Goal: Task Accomplishment & Management: Use online tool/utility

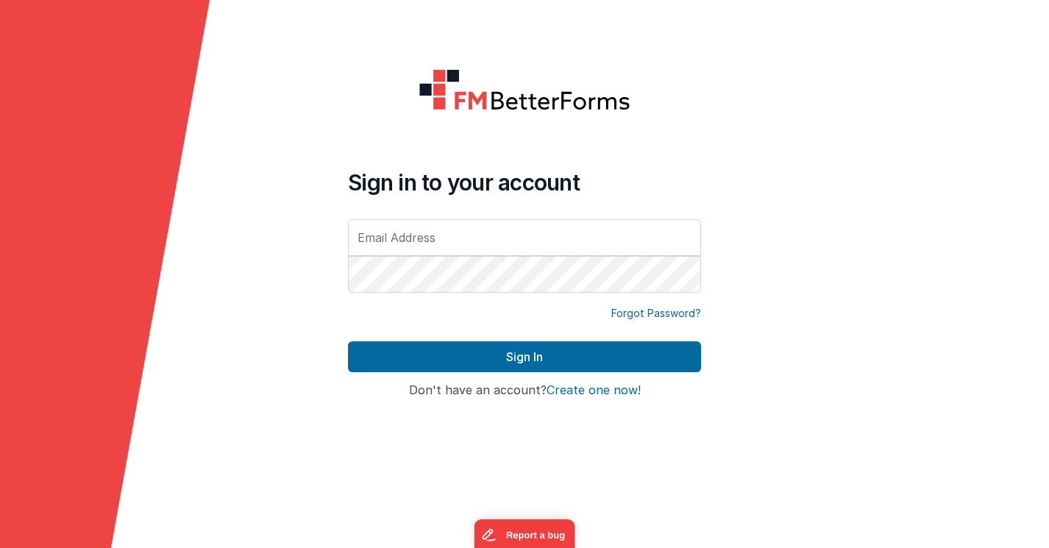
click at [472, 243] on input "text" at bounding box center [524, 237] width 353 height 37
type input "[EMAIL_ADDRESS][DOMAIN_NAME]"
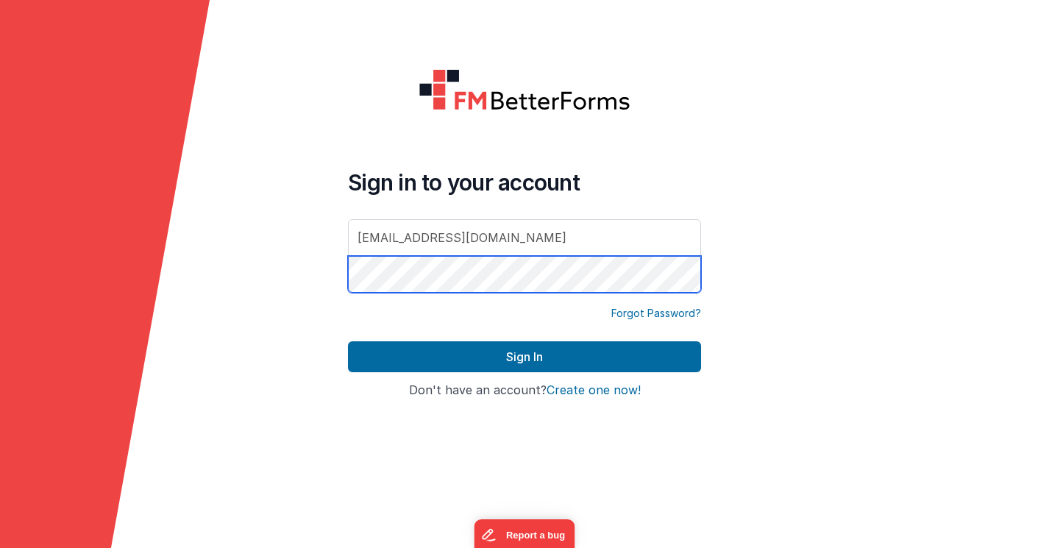
click at [348, 341] on button "Sign In" at bounding box center [524, 356] width 353 height 31
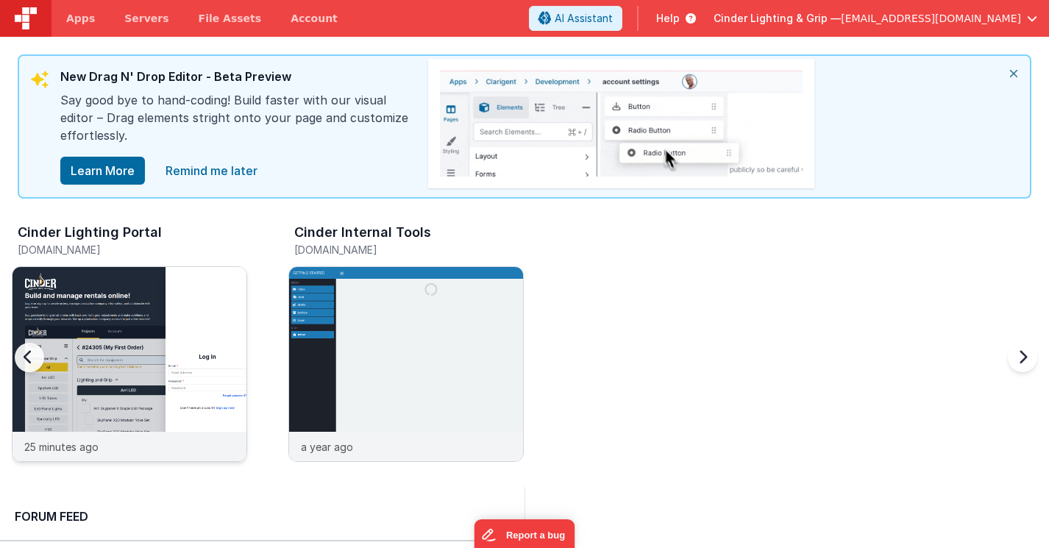
click at [190, 452] on div "25 minutes ago" at bounding box center [130, 446] width 234 height 29
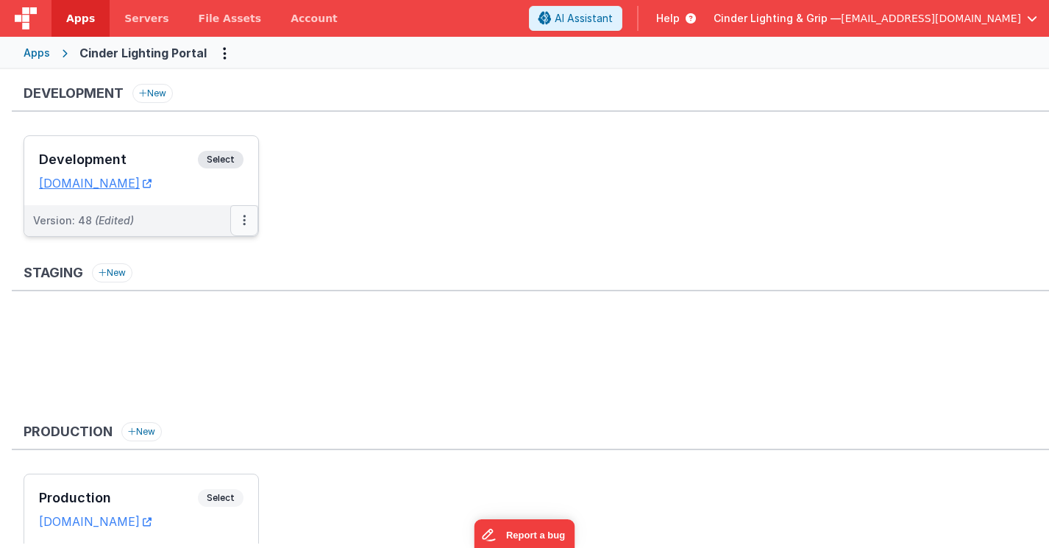
click at [243, 221] on icon at bounding box center [244, 220] width 3 height 1
click at [190, 310] on link "Deploy..." at bounding box center [193, 306] width 129 height 26
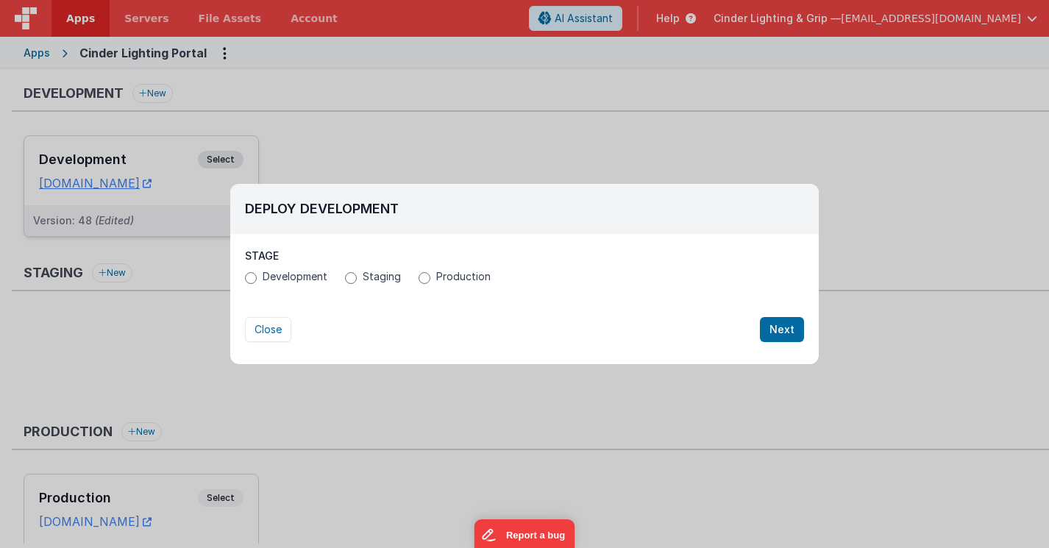
click at [436, 275] on span "Production" at bounding box center [463, 276] width 54 height 15
click at [430, 275] on input "Production" at bounding box center [424, 278] width 12 height 12
radio input "true"
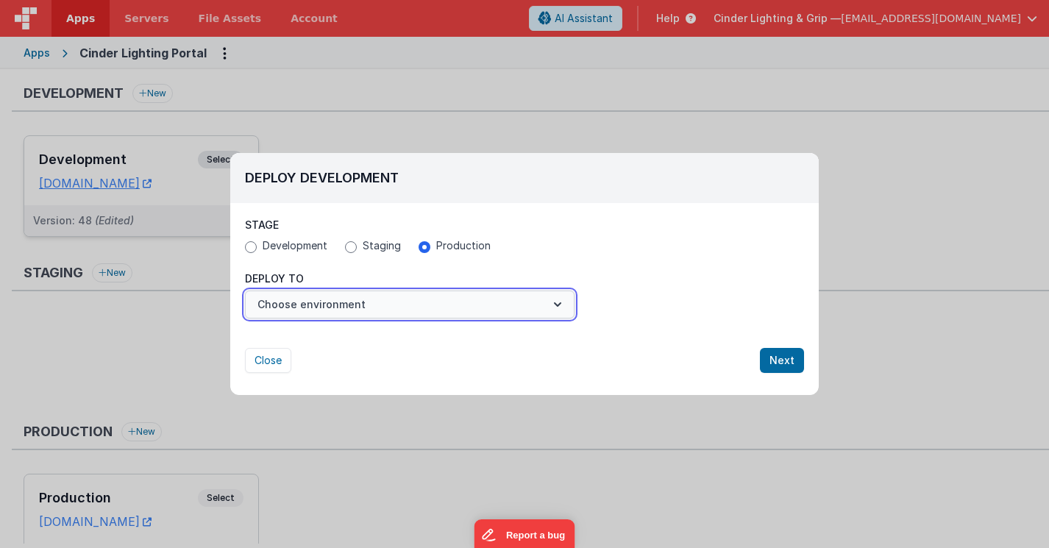
click at [381, 298] on button "Choose environment" at bounding box center [410, 305] width 330 height 28
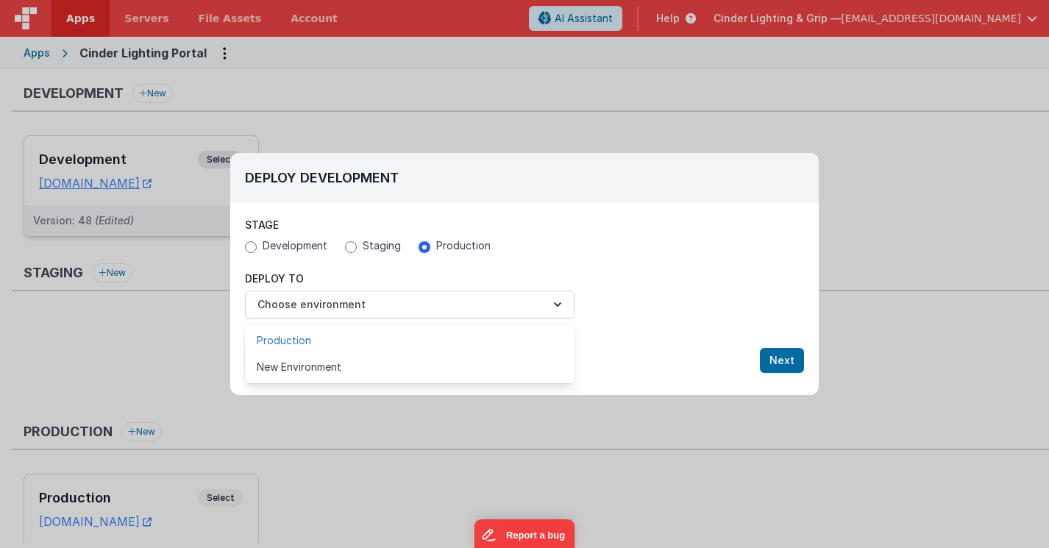
click at [365, 342] on link "Production" at bounding box center [410, 340] width 330 height 26
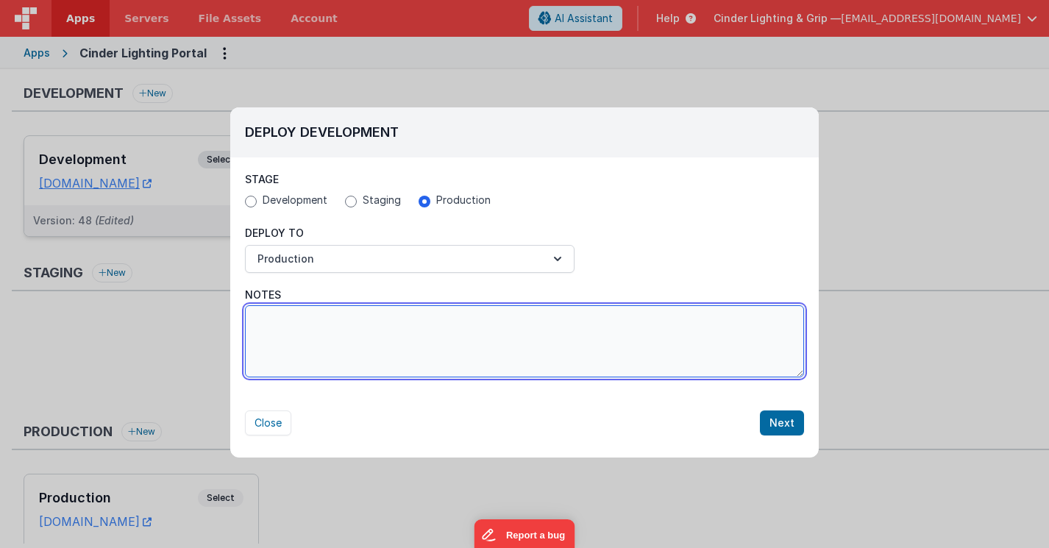
click at [442, 331] on textarea "Notes" at bounding box center [524, 341] width 559 height 72
paste textarea "Fixed an issue where the dates on project settings modal would show up outside …"
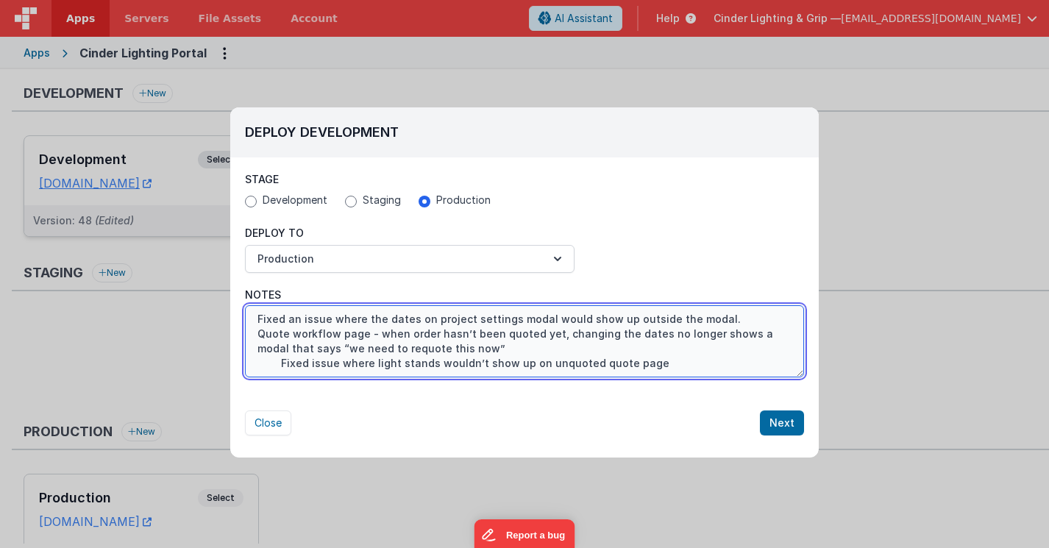
scroll to position [15, 0]
paste textarea "Fixed issue where people could skip the wait for quote step by submitting addit…"
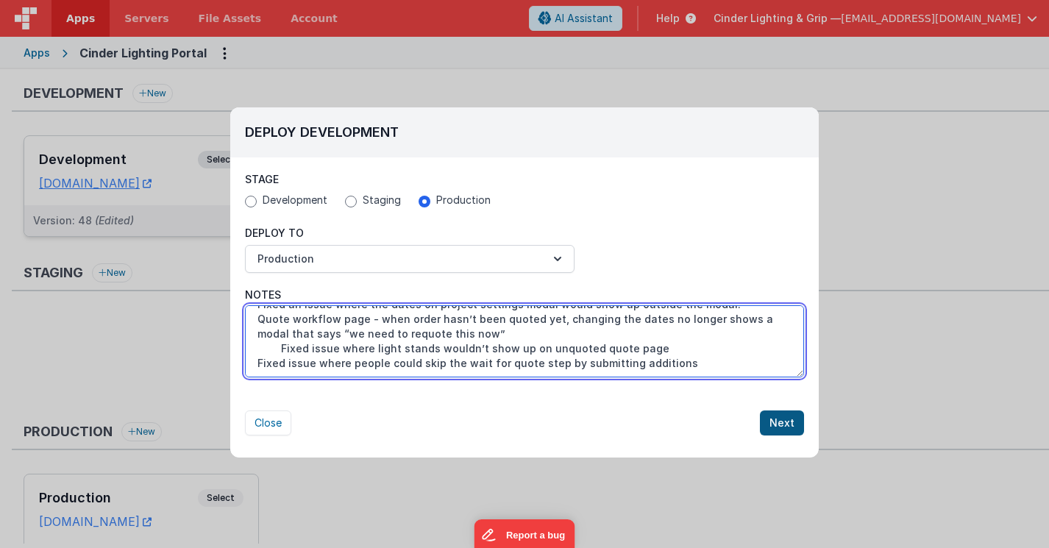
type textarea "Fixed an issue where the dates on project settings modal would show up outside …"
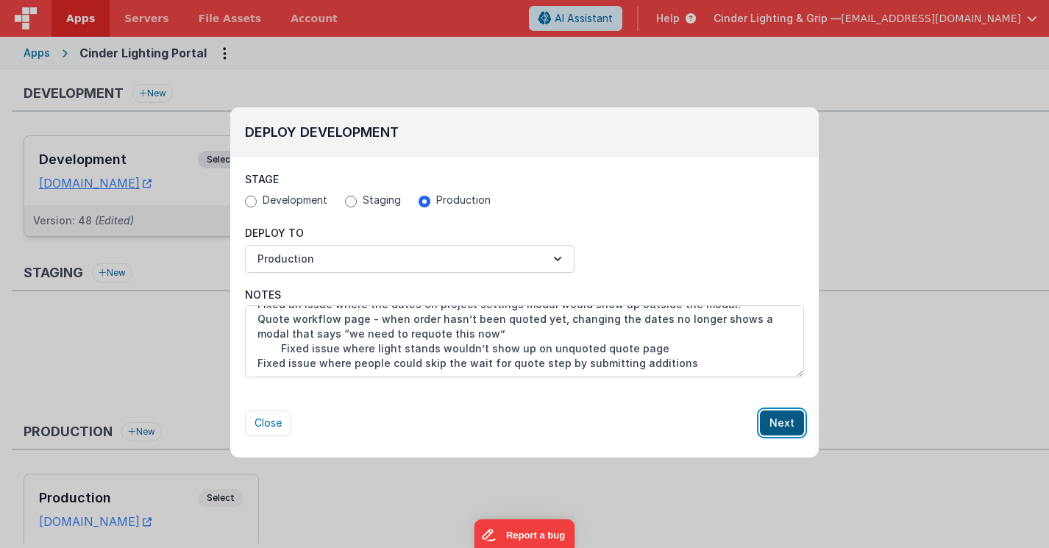
click at [786, 427] on button "Next" at bounding box center [782, 422] width 44 height 25
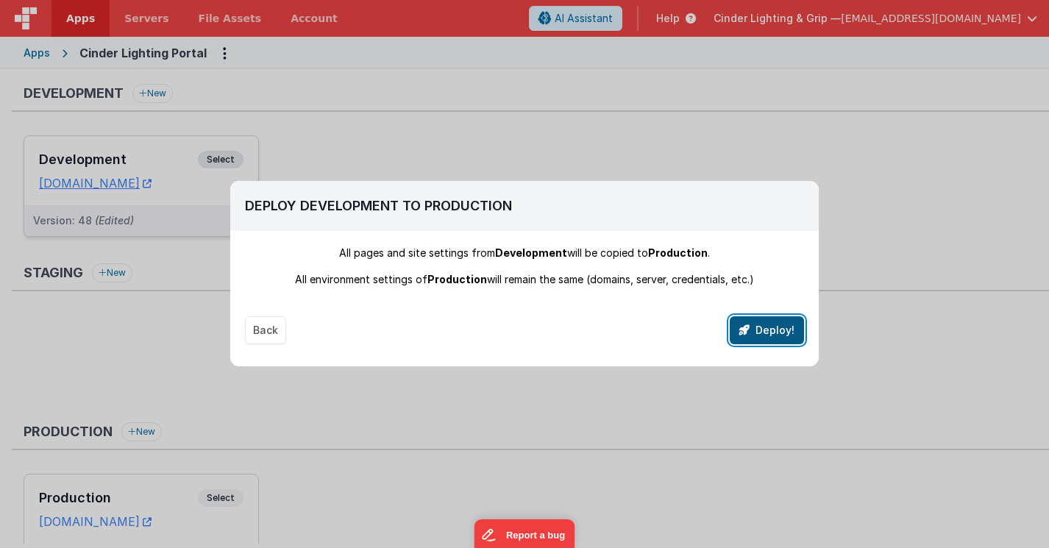
click at [780, 335] on button "Deploy!" at bounding box center [767, 330] width 74 height 28
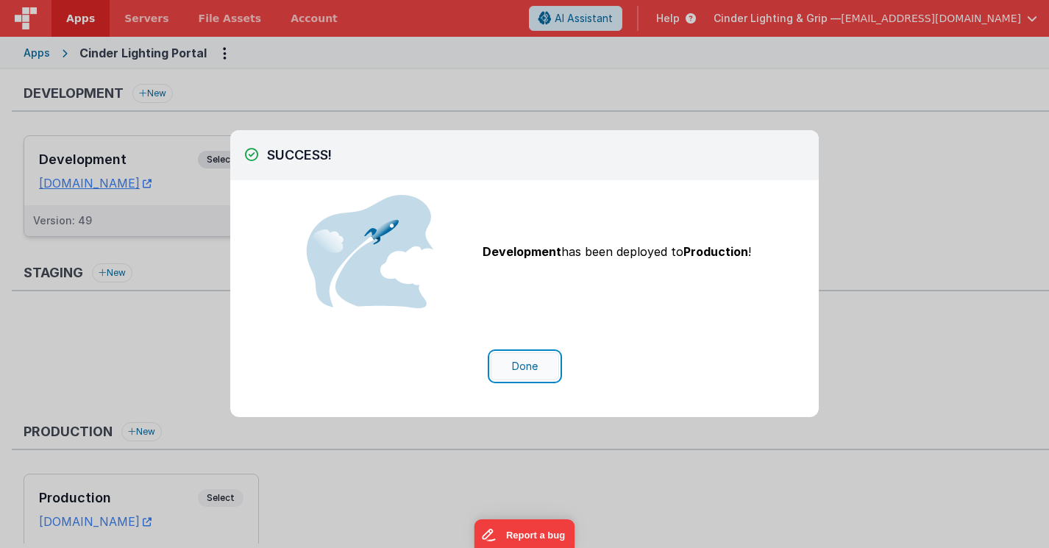
click at [530, 368] on button "Done" at bounding box center [525, 366] width 68 height 28
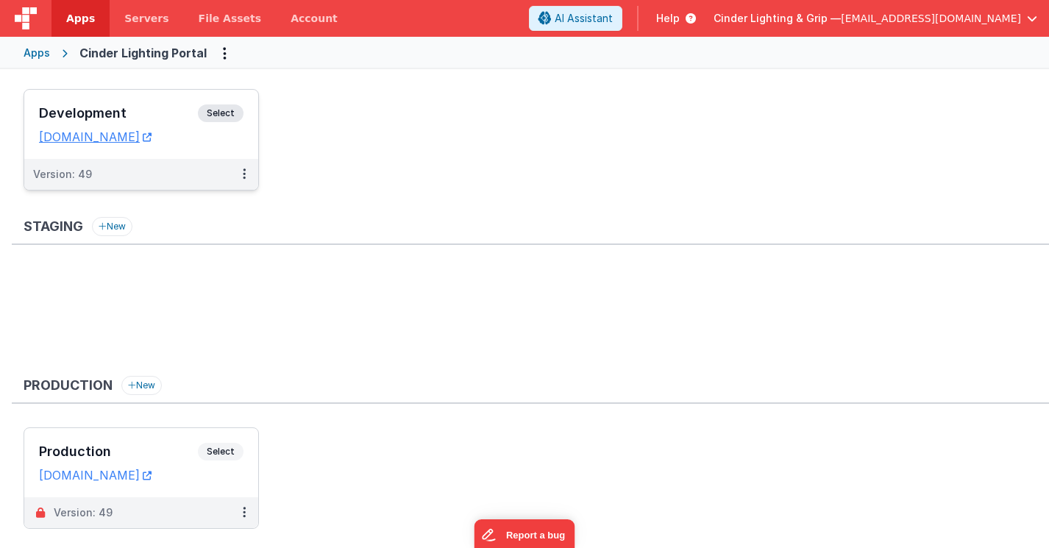
scroll to position [0, 0]
